Goal: Task Accomplishment & Management: Manage account settings

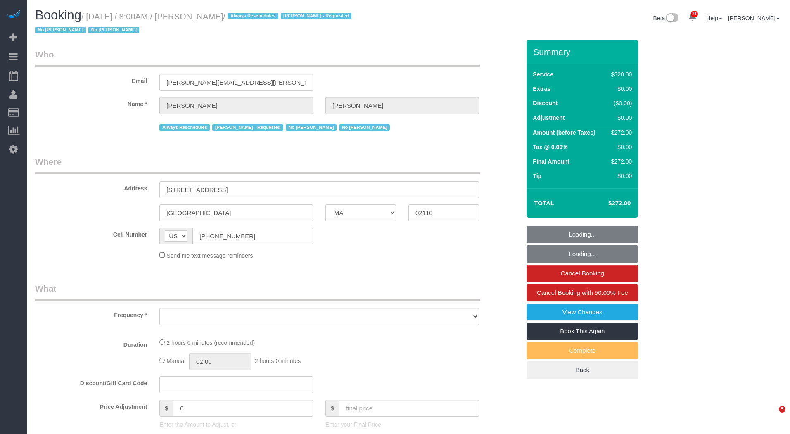
select select "MA"
select select "object:5193"
select select "2"
select select "spot47"
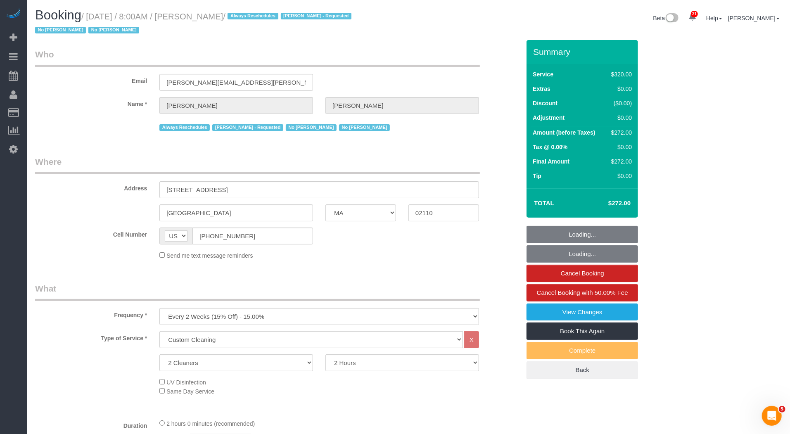
select select "string:stripe-pm_1OP3jM4VGloSiKo7alGGAmXC"
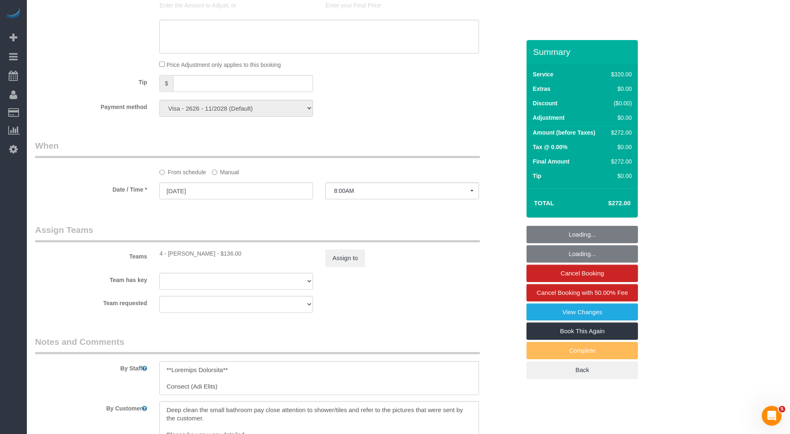
scroll to position [606, 0]
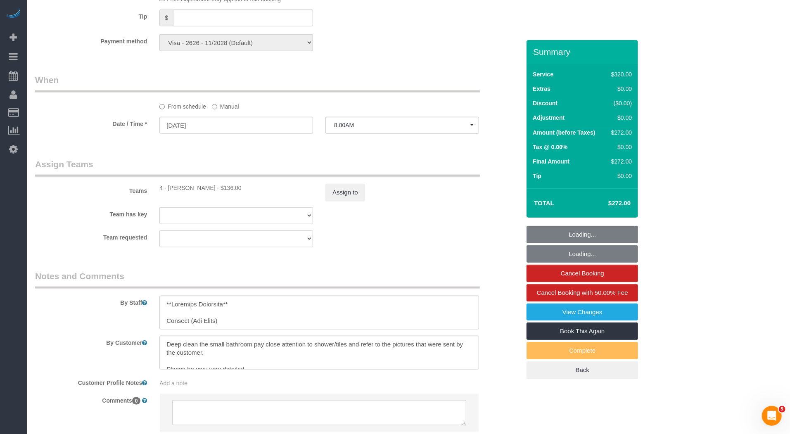
select select
select select "object:5381"
select select "spot88"
select select "number:89"
select select "number:90"
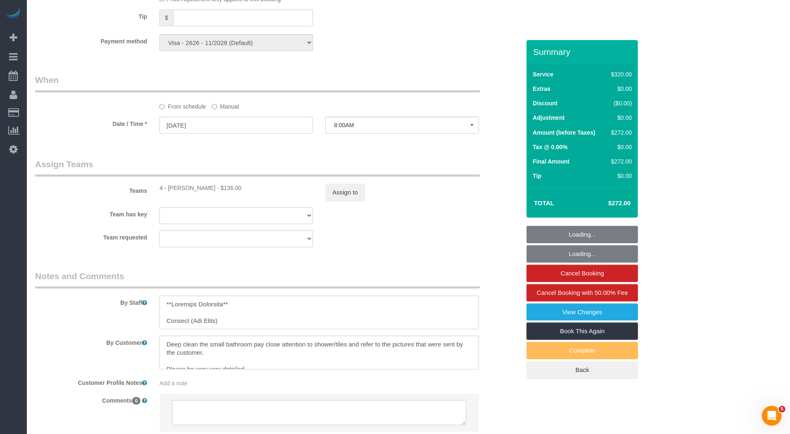
select select "number:15"
select select "number:6"
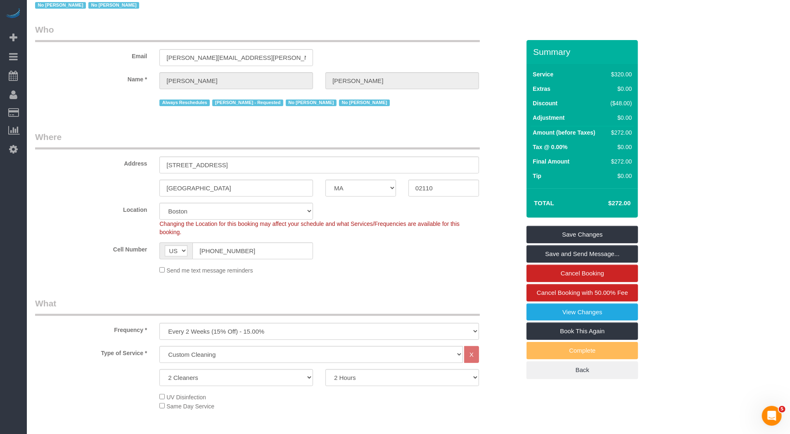
scroll to position [0, 0]
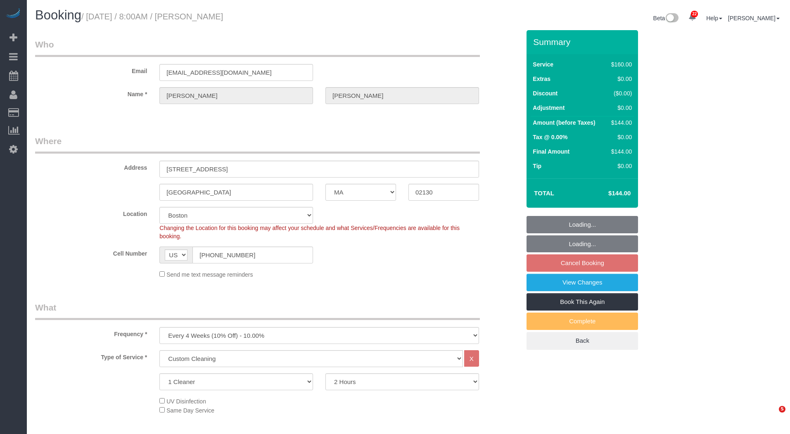
select select "MA"
select select "number:89"
select select "number:90"
select select "number:15"
select select "number:5"
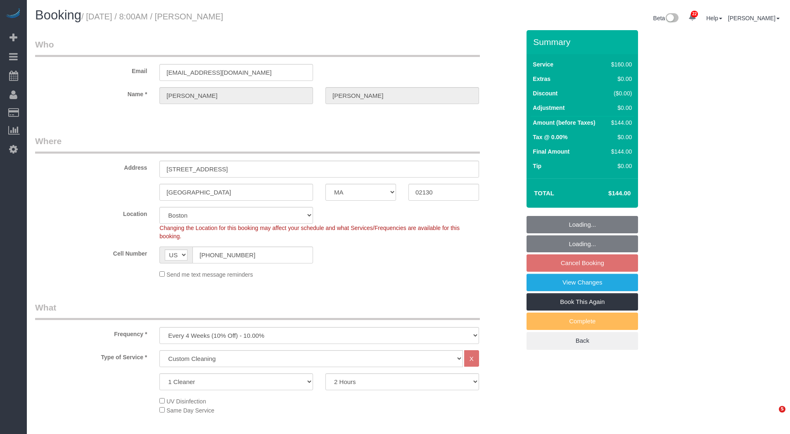
select select "spot61"
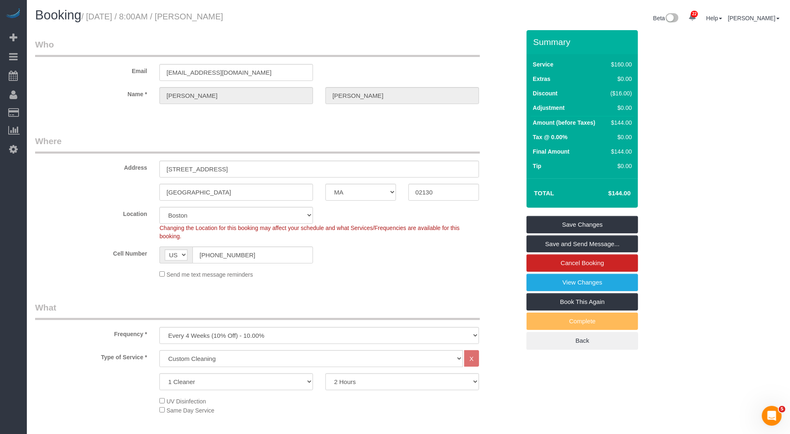
click at [444, 16] on div "Beta 22 Your Notifications You have 0 alerts × You have 8 to charge for [DATE] …" at bounding box center [599, 19] width 380 height 22
